Goal: Task Accomplishment & Management: Complete application form

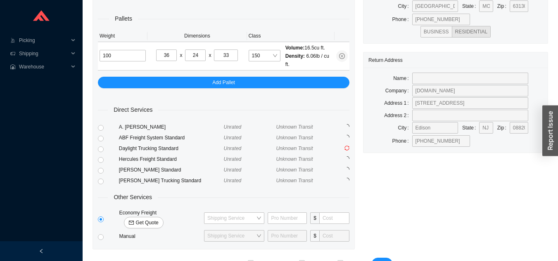
type input "33"
click at [158, 219] on span "Get Quote" at bounding box center [146, 223] width 23 height 8
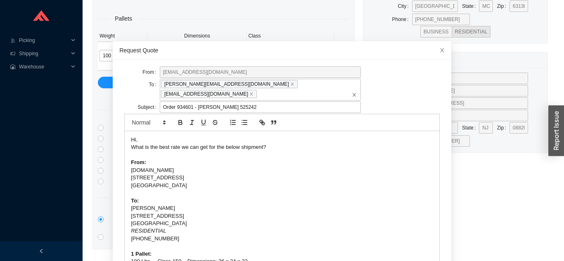
scroll to position [22, 0]
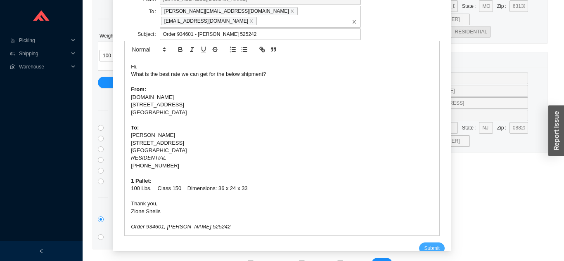
click at [419, 243] on button "Submit" at bounding box center [431, 249] width 25 height 12
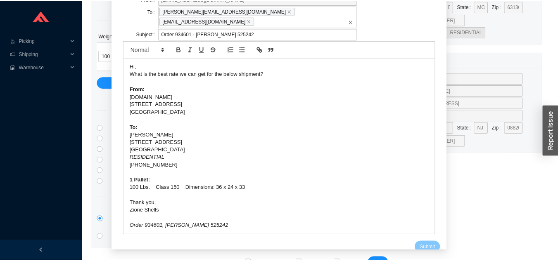
scroll to position [10, 0]
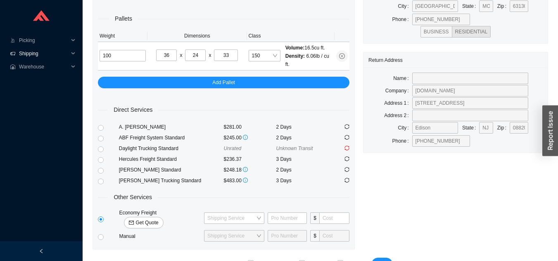
click at [52, 56] on span "Shipping" at bounding box center [44, 53] width 50 height 13
click at [29, 52] on span "Shipping" at bounding box center [44, 53] width 50 height 13
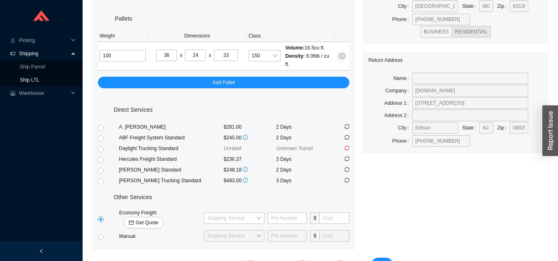
click at [39, 81] on link "Ship LTL" at bounding box center [29, 80] width 19 height 6
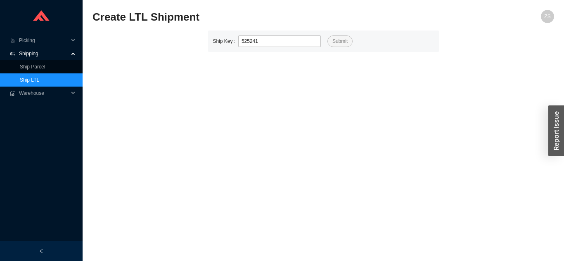
type input "525241"
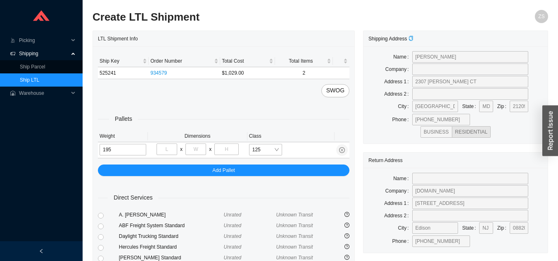
type input "195"
click at [168, 149] on input "tel" at bounding box center [166, 150] width 21 height 12
type input "36"
click at [195, 146] on input "tel" at bounding box center [195, 150] width 21 height 12
type input "78"
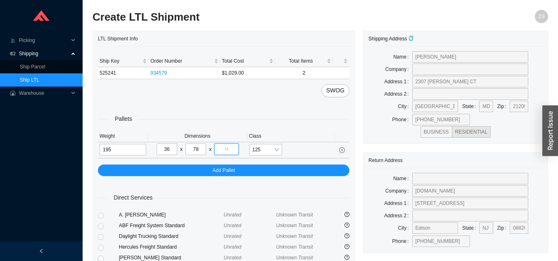
click at [220, 147] on input "tel" at bounding box center [226, 150] width 24 height 12
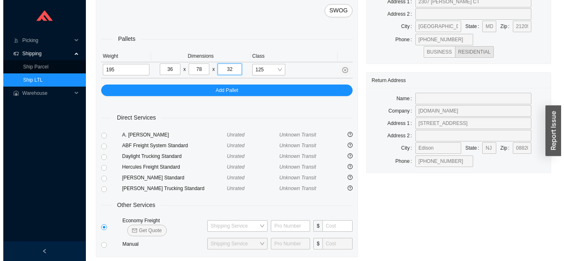
scroll to position [100, 0]
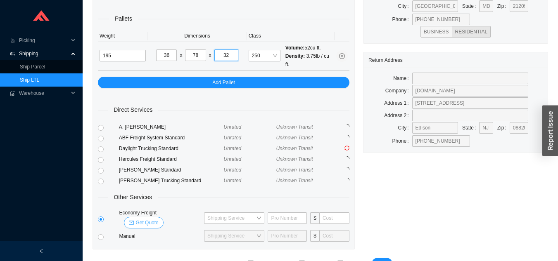
type input "32"
click at [158, 219] on span "Get Quote" at bounding box center [146, 223] width 23 height 8
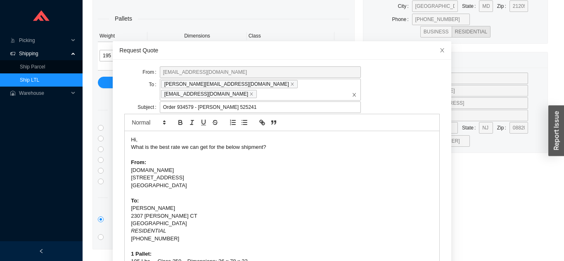
scroll to position [22, 0]
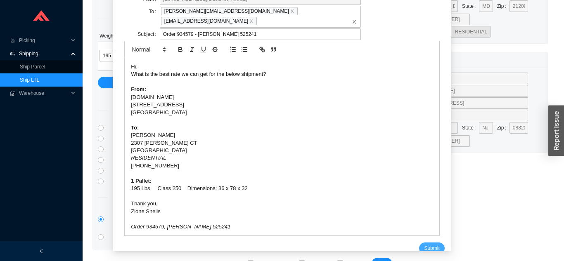
click at [424, 244] on span "Submit" at bounding box center [431, 248] width 15 height 8
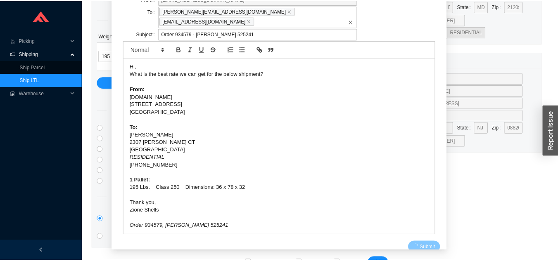
scroll to position [10, 0]
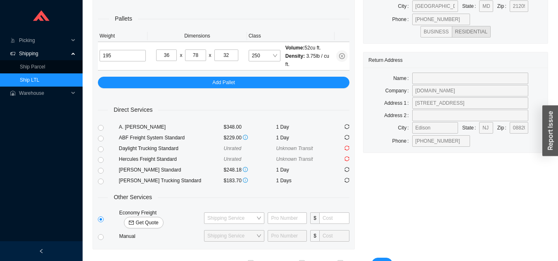
click at [39, 82] on link "Ship LTL" at bounding box center [29, 80] width 19 height 6
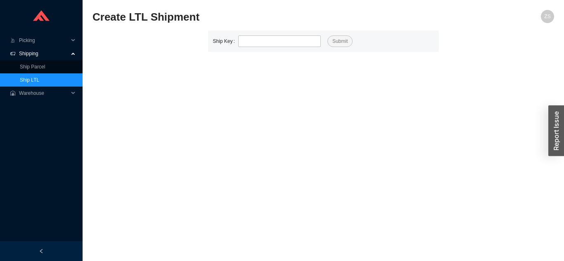
click at [39, 79] on link "Ship LTL" at bounding box center [29, 80] width 19 height 6
type input "525266"
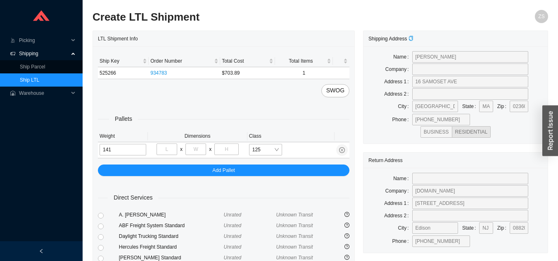
type input "141"
click at [168, 147] on input "tel" at bounding box center [166, 150] width 21 height 12
click at [202, 150] on input "tel" at bounding box center [195, 150] width 21 height 12
click at [168, 149] on input "tel" at bounding box center [166, 150] width 21 height 12
type input "48"
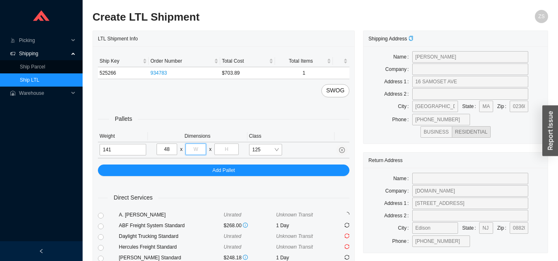
click at [195, 146] on input "tel" at bounding box center [195, 150] width 21 height 12
type input "32"
click at [234, 149] on input "tel" at bounding box center [226, 150] width 24 height 12
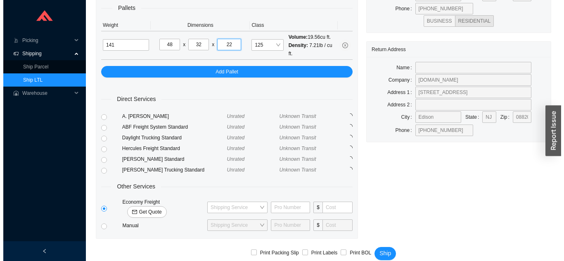
scroll to position [113, 0]
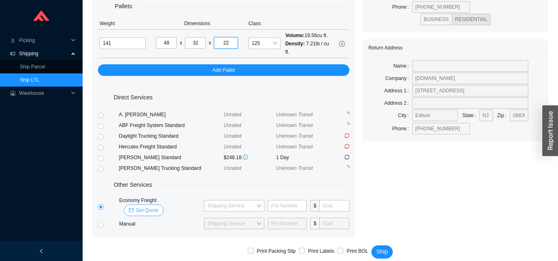
type input "22"
click at [158, 206] on span "Get Quote" at bounding box center [146, 210] width 23 height 8
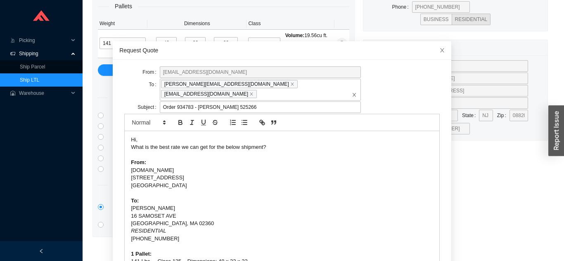
scroll to position [22, 0]
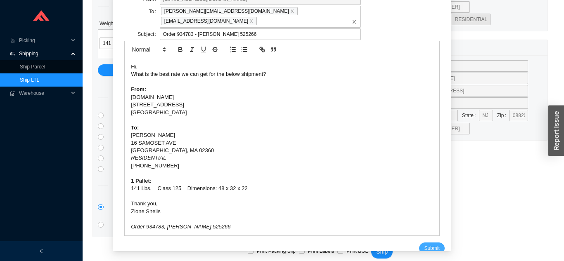
click at [424, 244] on span "Submit" at bounding box center [431, 248] width 15 height 8
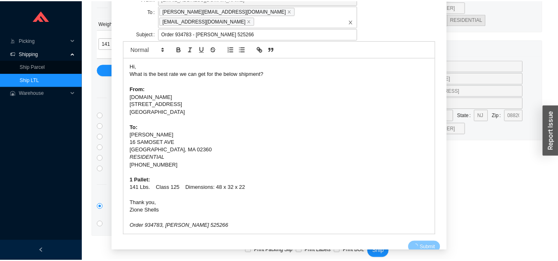
scroll to position [10, 0]
